Goal: Check status: Check status

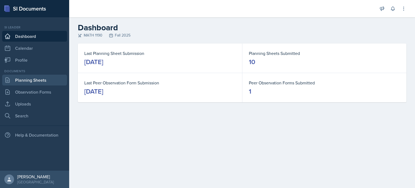
click at [42, 80] on link "Planning Sheets" at bounding box center [34, 80] width 65 height 11
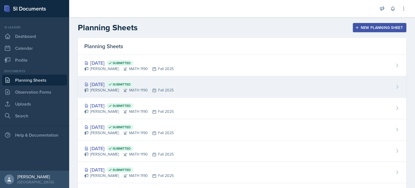
click at [133, 87] on div "[PERSON_NAME] MATH 1190 Fall 2025" at bounding box center [128, 90] width 89 height 6
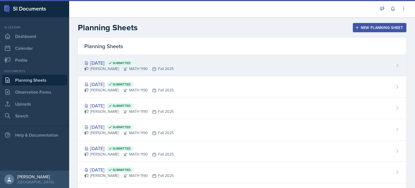
click at [185, 75] on div "[DATE] Submitted [PERSON_NAME] MATH 1190 Fall 2025" at bounding box center [242, 65] width 329 height 21
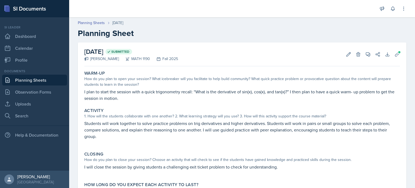
scroll to position [34, 0]
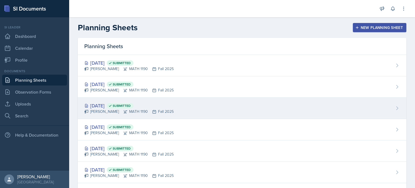
click at [242, 112] on div "[DATE] Submitted [PERSON_NAME] MATH 1190 Fall 2025" at bounding box center [242, 108] width 329 height 21
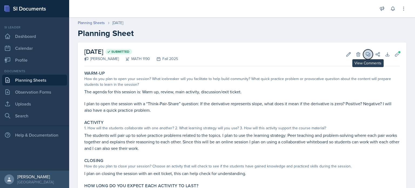
click at [365, 52] on icon at bounding box center [367, 54] width 5 height 5
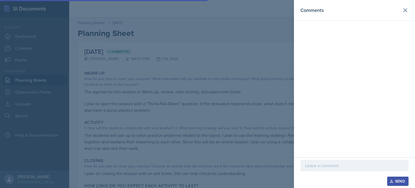
click at [412, 12] on header "Comments" at bounding box center [354, 10] width 121 height 21
click at [409, 13] on button at bounding box center [405, 10] width 11 height 11
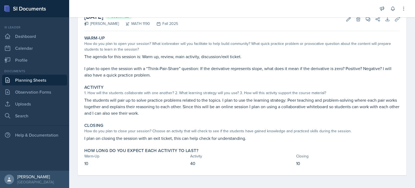
scroll to position [35, 0]
click at [49, 76] on link "Planning Sheets" at bounding box center [34, 80] width 65 height 11
